Goal: Task Accomplishment & Management: Use online tool/utility

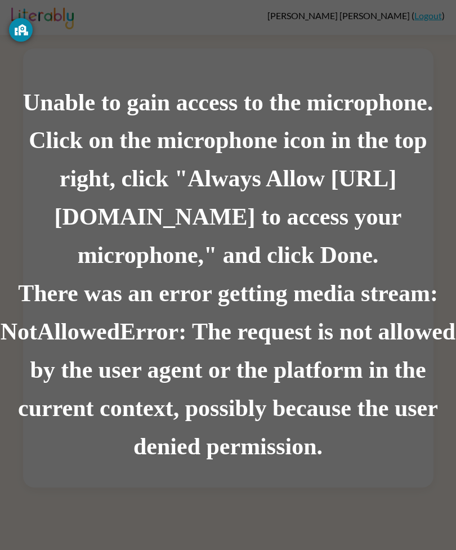
click at [343, 221] on div "Click on the microphone icon in the top right, click "Always Allow https://lite…" at bounding box center [228, 198] width 456 height 153
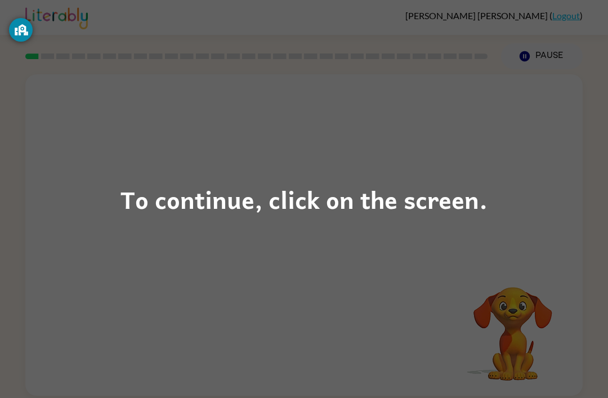
click at [528, 157] on div "To continue, click on the screen." at bounding box center [304, 199] width 608 height 398
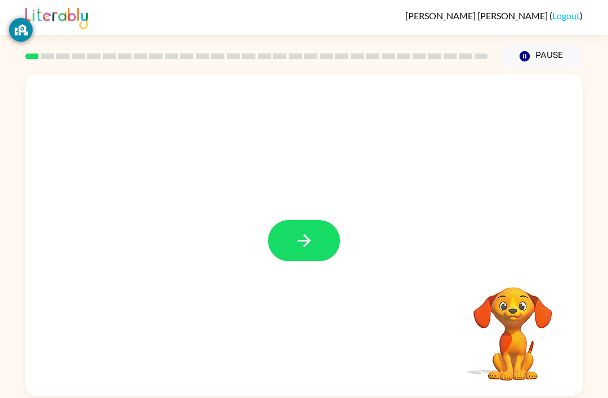
click at [328, 244] on button "button" at bounding box center [304, 240] width 72 height 41
click at [606, 195] on div "Your browser must support playing .mp4 files to use Literably. Please try using…" at bounding box center [304, 232] width 608 height 327
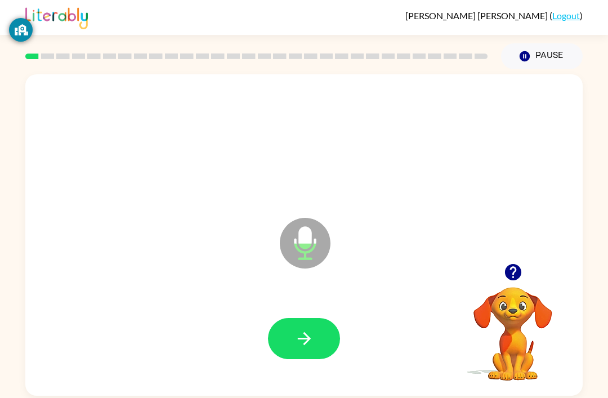
click at [302, 346] on icon "button" at bounding box center [304, 339] width 20 height 20
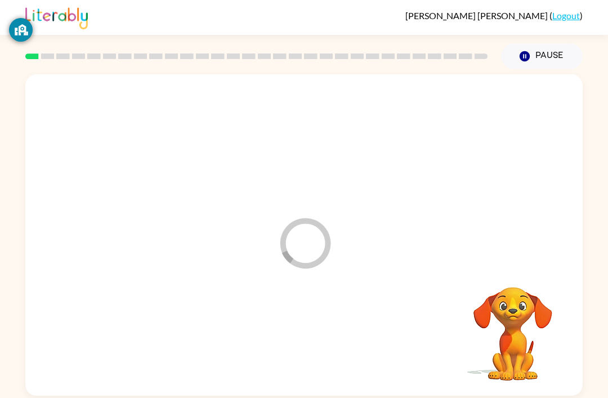
click at [301, 338] on div at bounding box center [304, 339] width 535 height 92
click at [550, 28] on div "[PERSON_NAME] [PERSON_NAME] ( Logout )" at bounding box center [303, 17] width 557 height 35
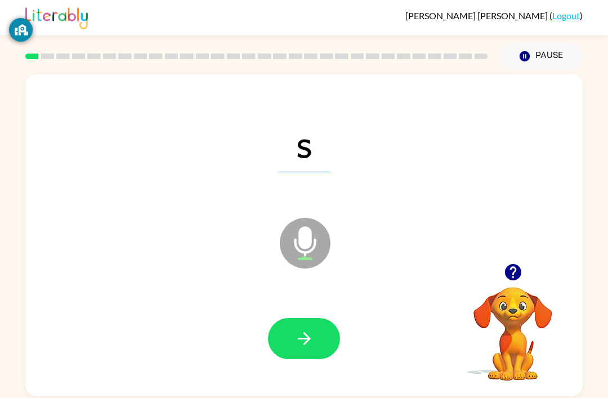
click at [300, 336] on icon "button" at bounding box center [304, 339] width 20 height 20
click at [556, 127] on div "e" at bounding box center [304, 143] width 535 height 92
click at [556, 123] on div "e" at bounding box center [304, 143] width 535 height 92
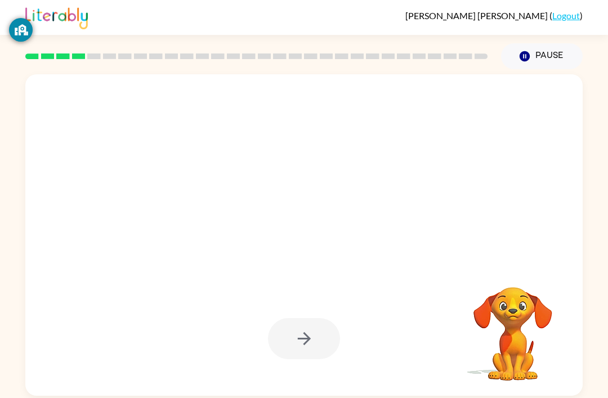
click at [520, 57] on icon "button" at bounding box center [525, 56] width 10 height 10
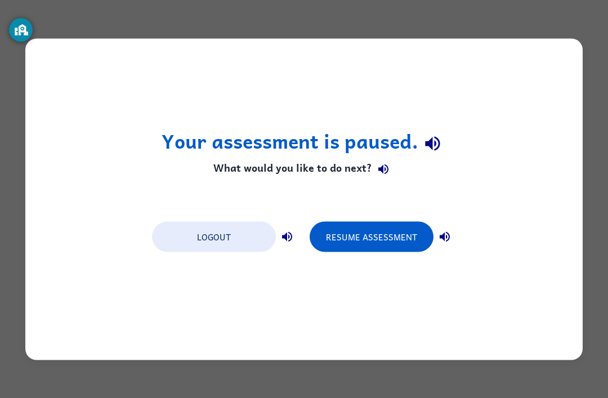
click at [374, 238] on button "Resume Assessment" at bounding box center [372, 236] width 124 height 30
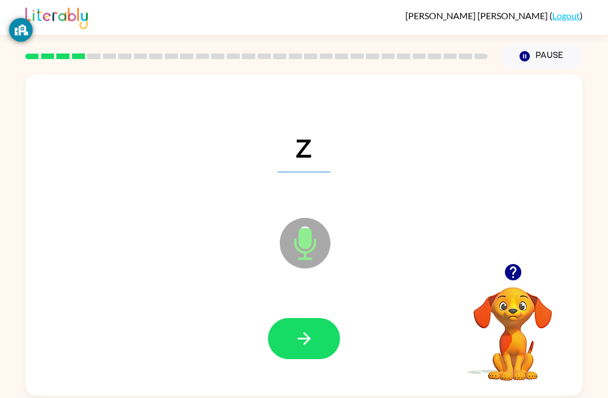
click at [284, 381] on div at bounding box center [304, 339] width 535 height 92
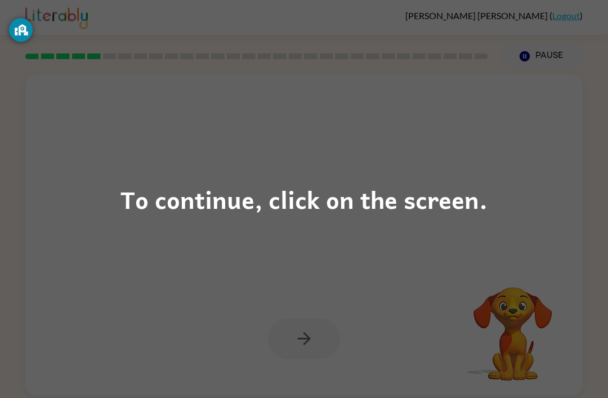
click at [271, 206] on div "To continue, click on the screen." at bounding box center [304, 199] width 367 height 38
click at [382, 189] on div "To continue, click on the screen." at bounding box center [304, 199] width 367 height 38
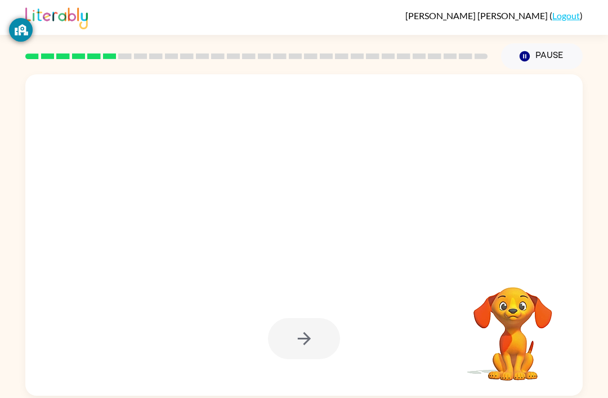
click at [394, 191] on div at bounding box center [303, 235] width 557 height 322
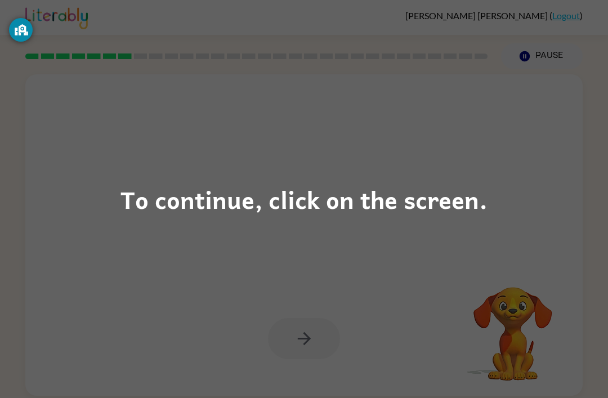
click at [482, 176] on div "To continue, click on the screen." at bounding box center [304, 199] width 608 height 398
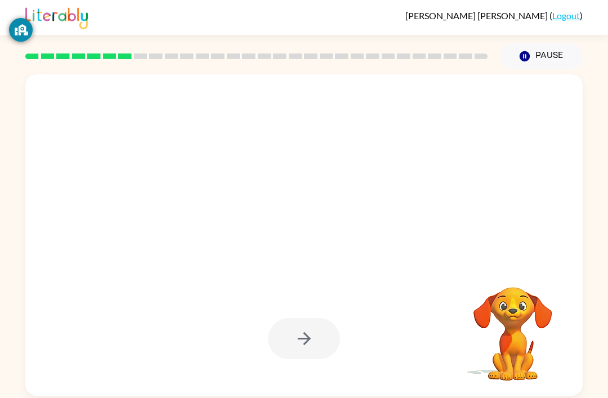
click at [470, 230] on div at bounding box center [277, 215] width 481 height 41
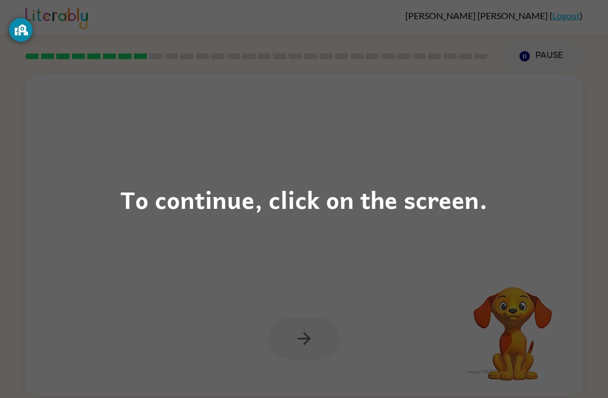
click at [439, 197] on div "To continue, click on the screen." at bounding box center [304, 199] width 367 height 38
click at [459, 216] on div "To continue, click on the screen." at bounding box center [304, 199] width 367 height 38
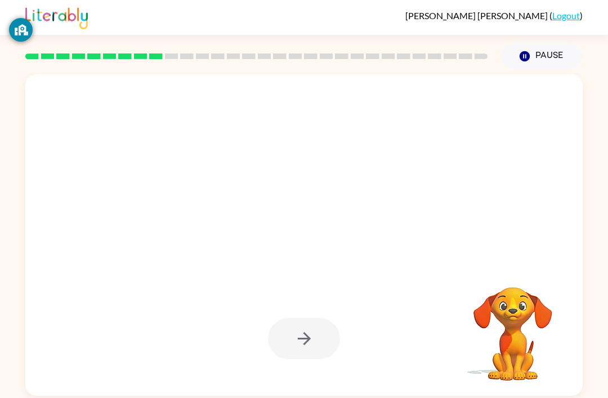
click at [471, 193] on div at bounding box center [303, 235] width 557 height 322
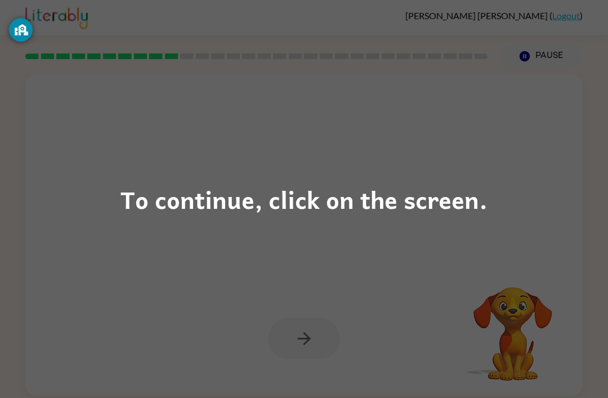
click at [229, 231] on div "To continue, click on the screen." at bounding box center [304, 199] width 608 height 398
click at [255, 249] on div "To continue, click on the screen." at bounding box center [304, 199] width 608 height 398
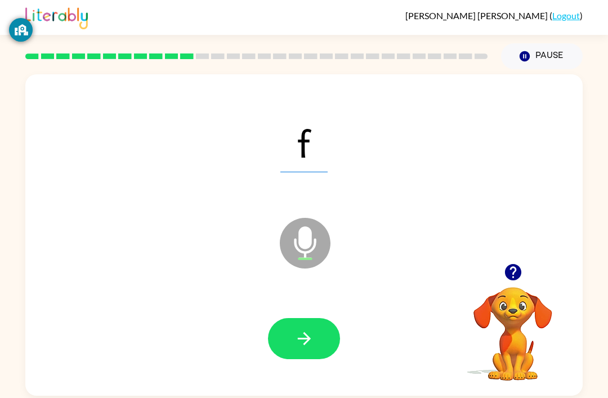
click at [307, 326] on button "button" at bounding box center [304, 338] width 72 height 41
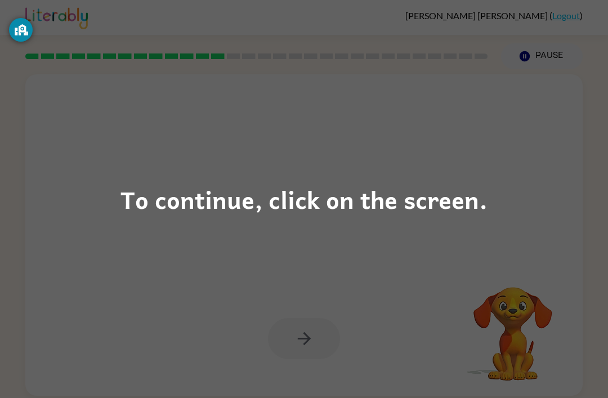
click at [447, 239] on div "To continue, click on the screen." at bounding box center [304, 199] width 608 height 398
click at [148, 223] on div "To continue, click on the screen." at bounding box center [304, 199] width 608 height 398
click at [116, 195] on div "To continue, click on the screen." at bounding box center [304, 199] width 608 height 398
click at [176, 283] on div "To continue, click on the screen." at bounding box center [304, 199] width 608 height 398
click at [65, 242] on div "To continue, click on the screen." at bounding box center [304, 199] width 608 height 398
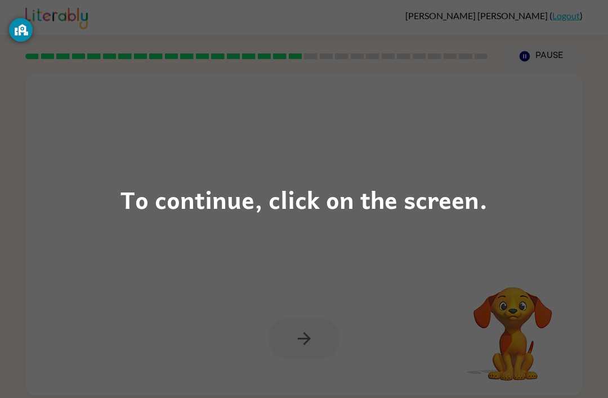
click at [403, 214] on div "To continue, click on the screen." at bounding box center [304, 199] width 367 height 38
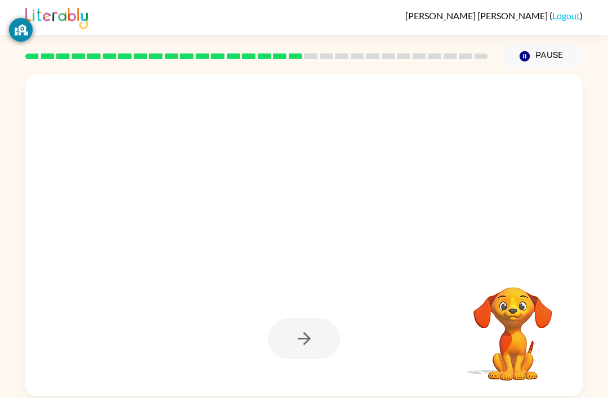
click at [389, 204] on div at bounding box center [277, 215] width 481 height 41
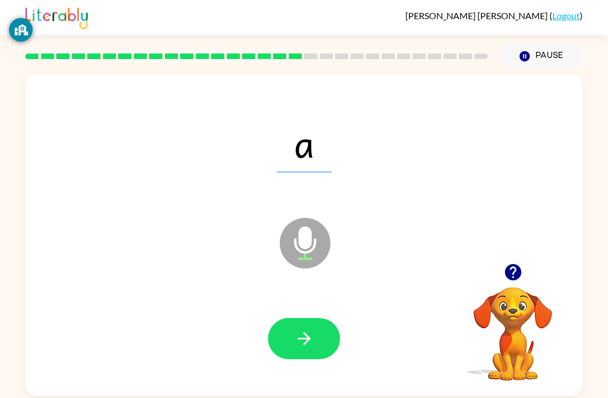
click at [286, 344] on button "button" at bounding box center [304, 338] width 72 height 41
click at [287, 326] on div at bounding box center [304, 338] width 72 height 41
click at [336, 336] on button "button" at bounding box center [304, 338] width 72 height 41
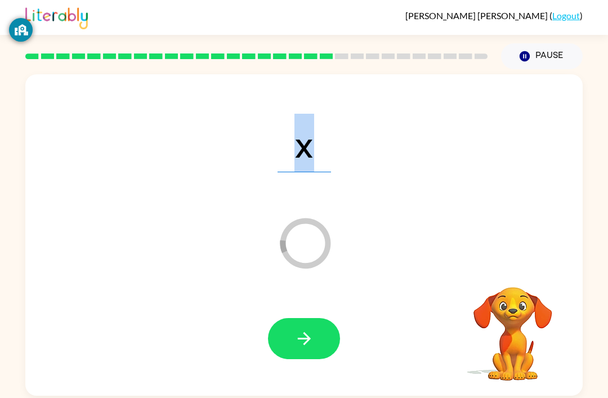
click at [182, 253] on div "x Loader Your response is being sent to our graders" at bounding box center [303, 235] width 557 height 322
click at [314, 149] on span "x" at bounding box center [304, 143] width 53 height 59
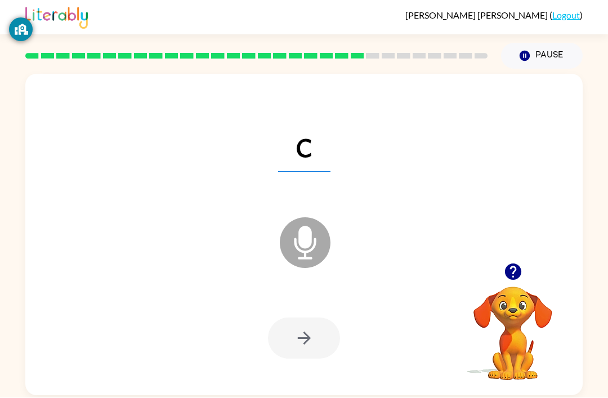
scroll to position [30, 0]
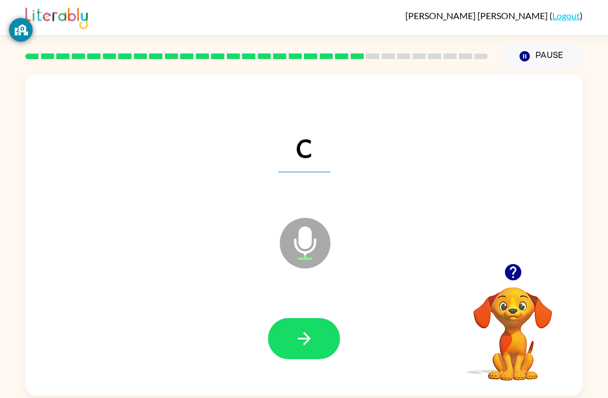
click at [280, 350] on div at bounding box center [304, 339] width 535 height 92
click at [288, 318] on button "button" at bounding box center [304, 338] width 72 height 41
click at [335, 318] on div at bounding box center [304, 338] width 72 height 41
click at [314, 325] on button "button" at bounding box center [304, 338] width 72 height 41
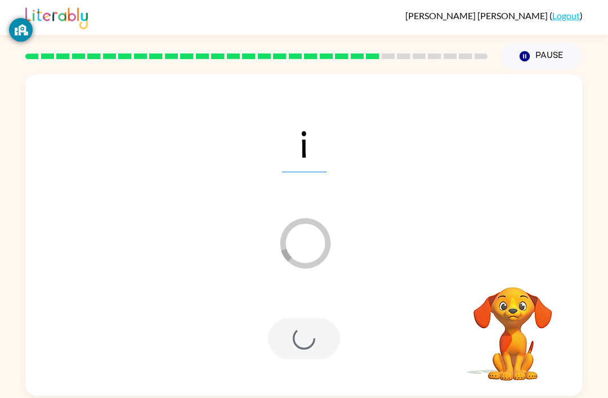
click at [328, 318] on div at bounding box center [304, 338] width 72 height 41
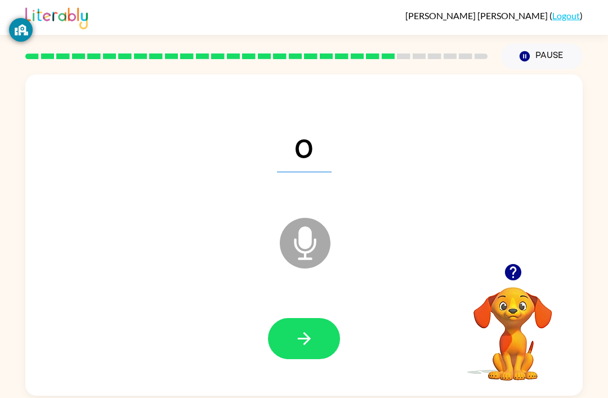
click at [273, 318] on button "button" at bounding box center [304, 338] width 72 height 41
click at [314, 323] on div at bounding box center [304, 338] width 72 height 41
click at [429, 5] on div "[PERSON_NAME] [PERSON_NAME] ( Logout )" at bounding box center [303, 17] width 557 height 35
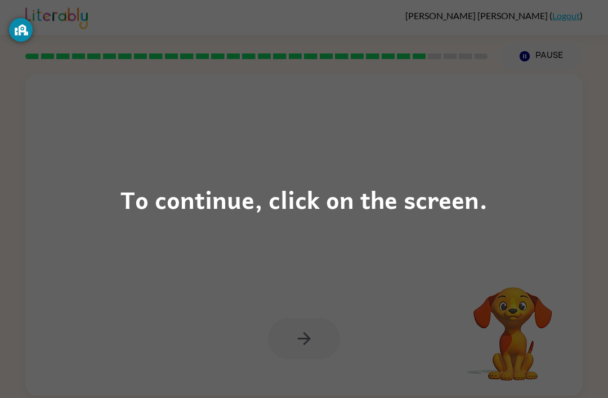
click at [483, 185] on div "To continue, click on the screen." at bounding box center [304, 199] width 367 height 38
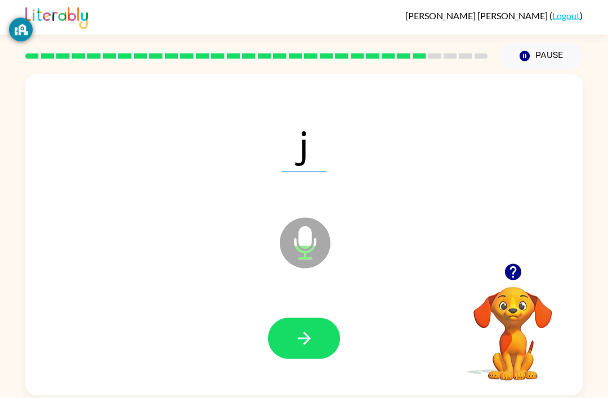
scroll to position [0, 0]
click at [305, 355] on button "button" at bounding box center [304, 338] width 72 height 41
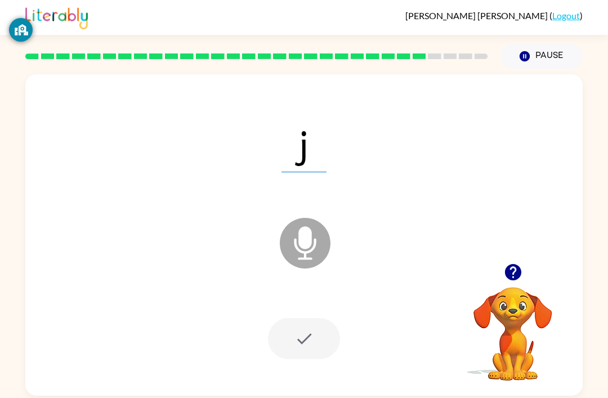
click at [305, 355] on div at bounding box center [304, 338] width 72 height 41
click at [293, 332] on div at bounding box center [304, 338] width 72 height 41
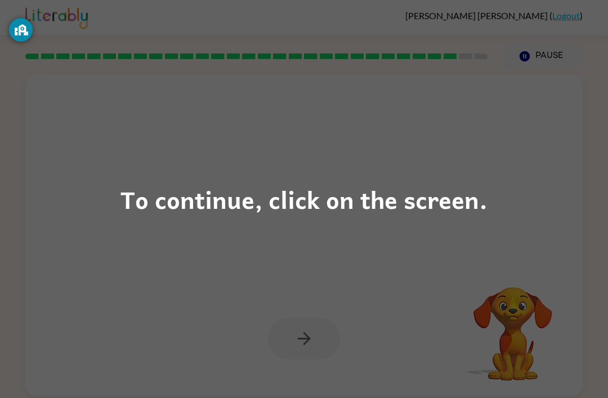
click at [461, 229] on div "To continue, click on the screen." at bounding box center [304, 199] width 608 height 398
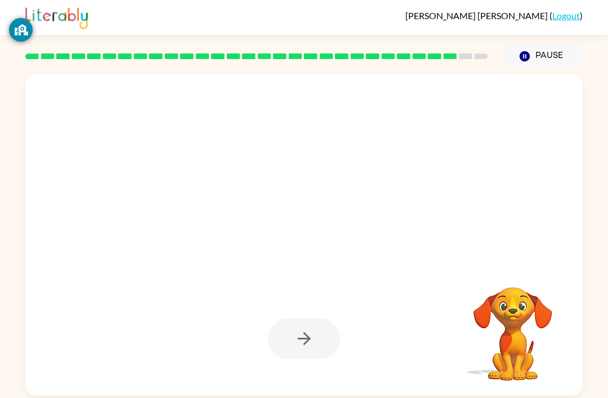
click at [456, 208] on div at bounding box center [277, 215] width 481 height 41
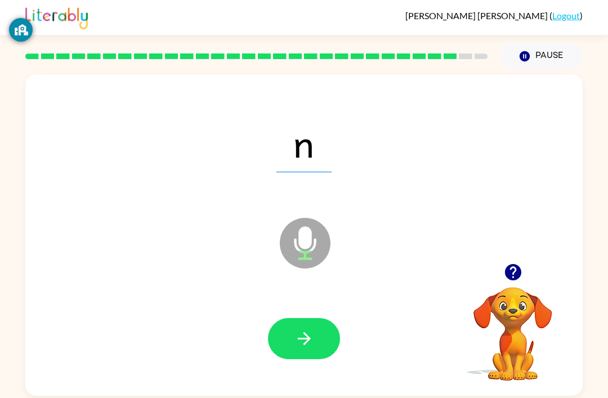
scroll to position [36, 0]
click at [285, 318] on button "button" at bounding box center [304, 338] width 72 height 41
